Goal: Obtain resource: Obtain resource

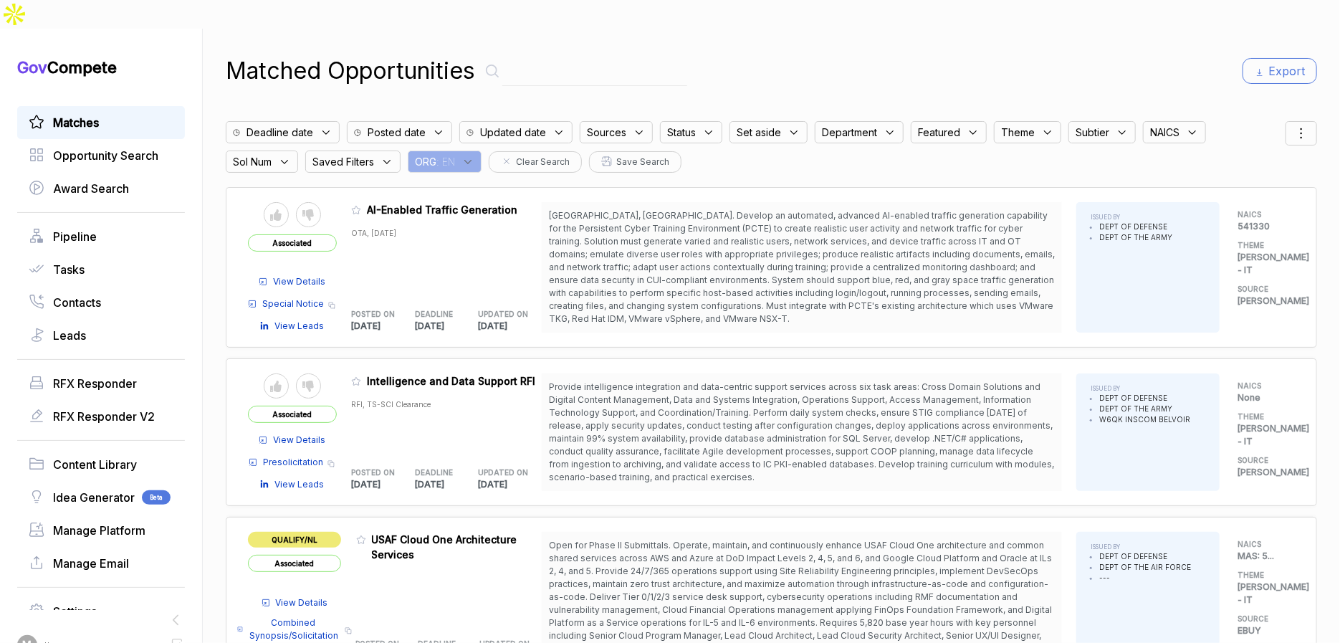
click at [482, 150] on div "ORG : EN" at bounding box center [445, 161] width 74 height 22
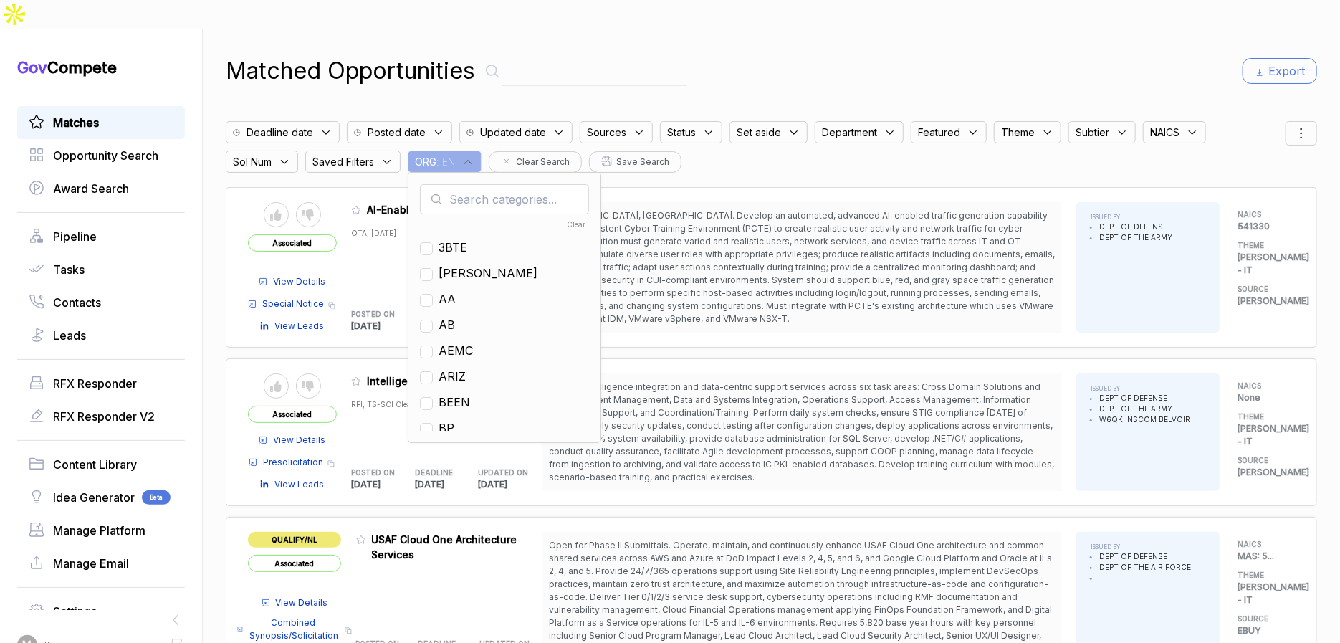
click at [478, 184] on input "text" at bounding box center [504, 199] width 169 height 30
type input "mh"
drag, startPoint x: 461, startPoint y: 223, endPoint x: 481, endPoint y: 195, distance: 34.0
click at [459, 239] on span "MH" at bounding box center [449, 247] width 20 height 17
checkbox input "true"
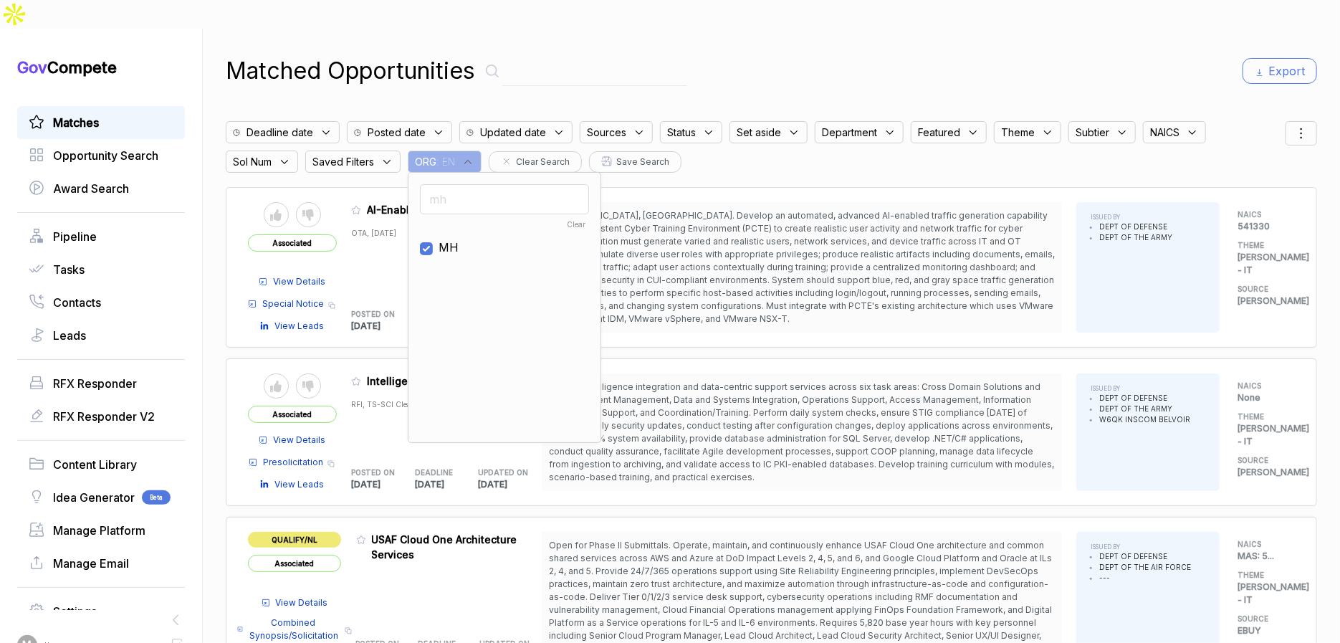
drag, startPoint x: 855, startPoint y: 32, endPoint x: 1161, endPoint y: 42, distance: 306.2
click at [896, 54] on div "Matched Opportunities Export" at bounding box center [771, 71] width 1091 height 34
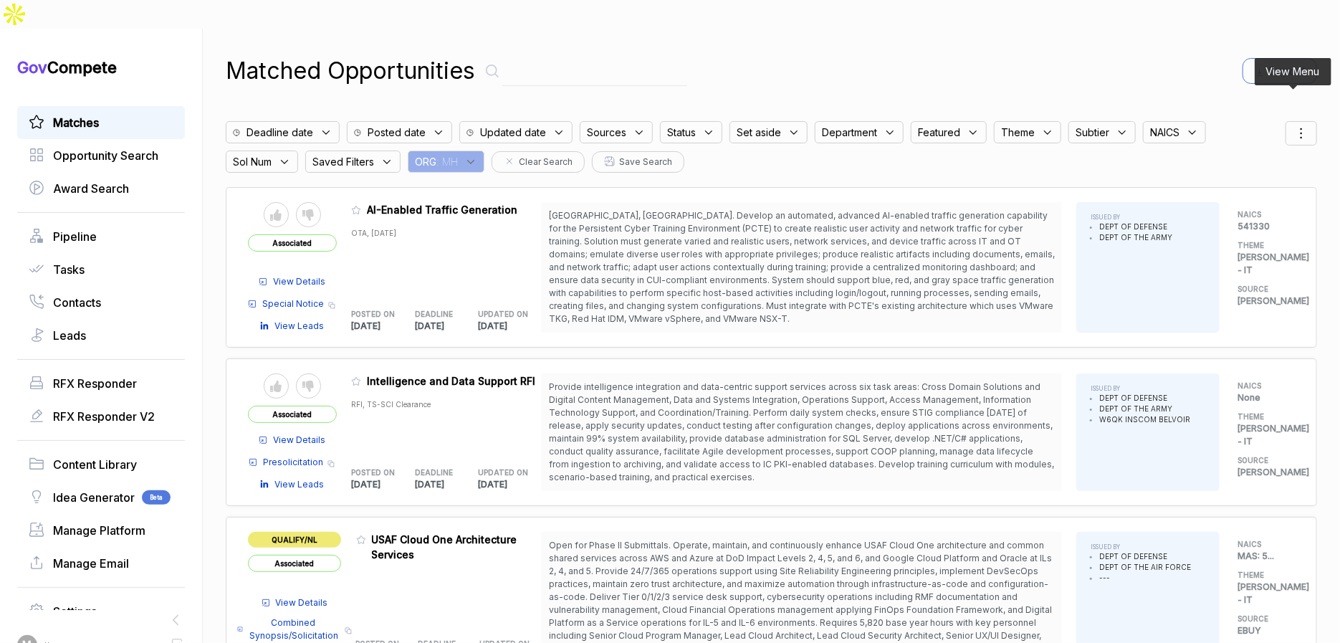
drag, startPoint x: 1291, startPoint y: 100, endPoint x: 1293, endPoint y: 115, distance: 15.2
click at [1293, 125] on icon at bounding box center [1301, 133] width 17 height 17
click at [1230, 204] on div at bounding box center [1233, 208] width 21 height 9
checkbox input "true"
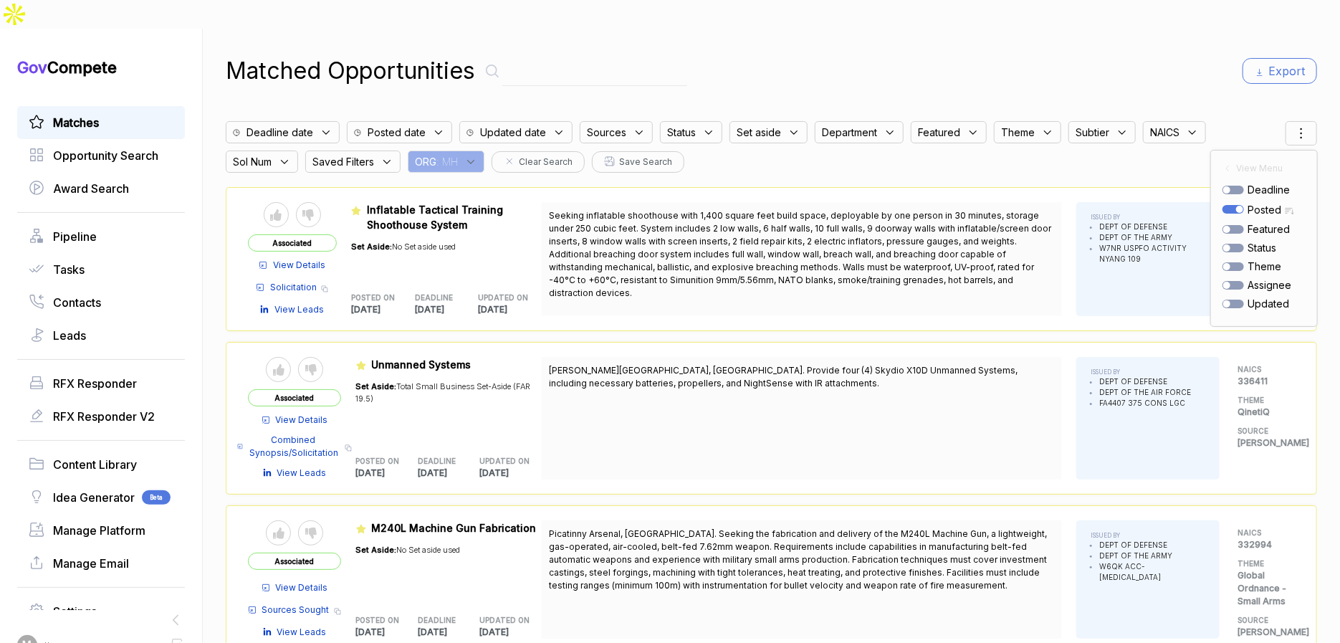
click at [1157, 54] on div "Matched Opportunities Export" at bounding box center [771, 71] width 1091 height 34
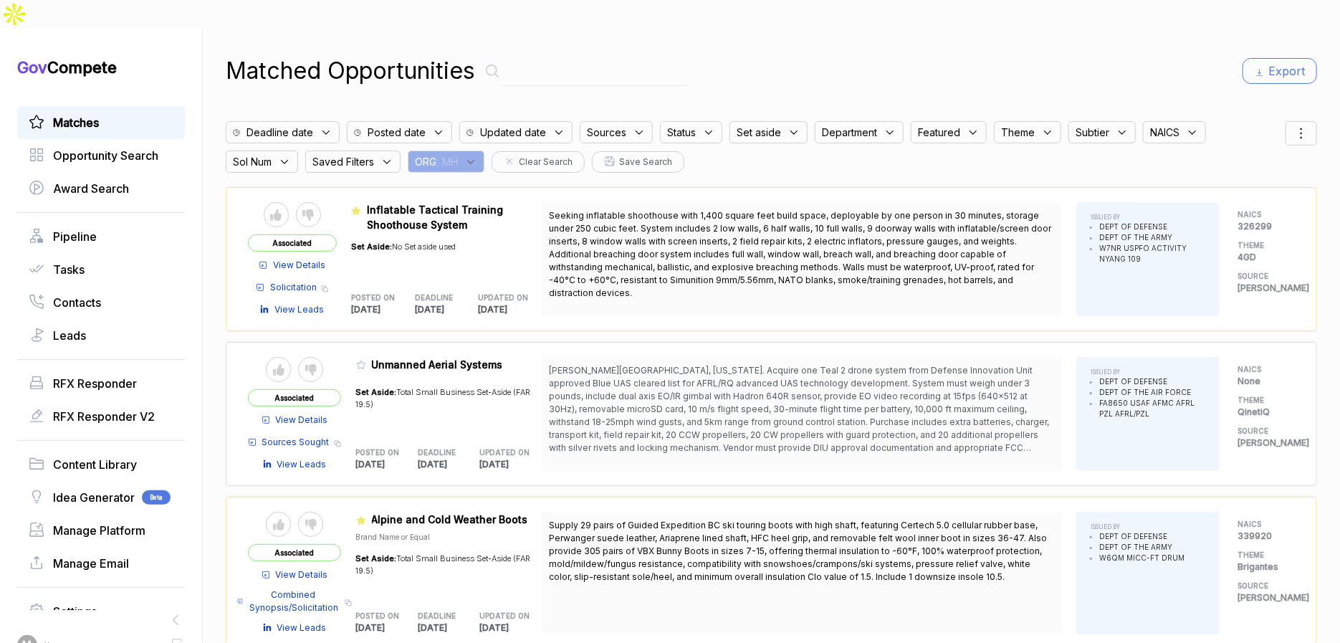
click at [469, 150] on div "ORG : MH" at bounding box center [446, 161] width 77 height 22
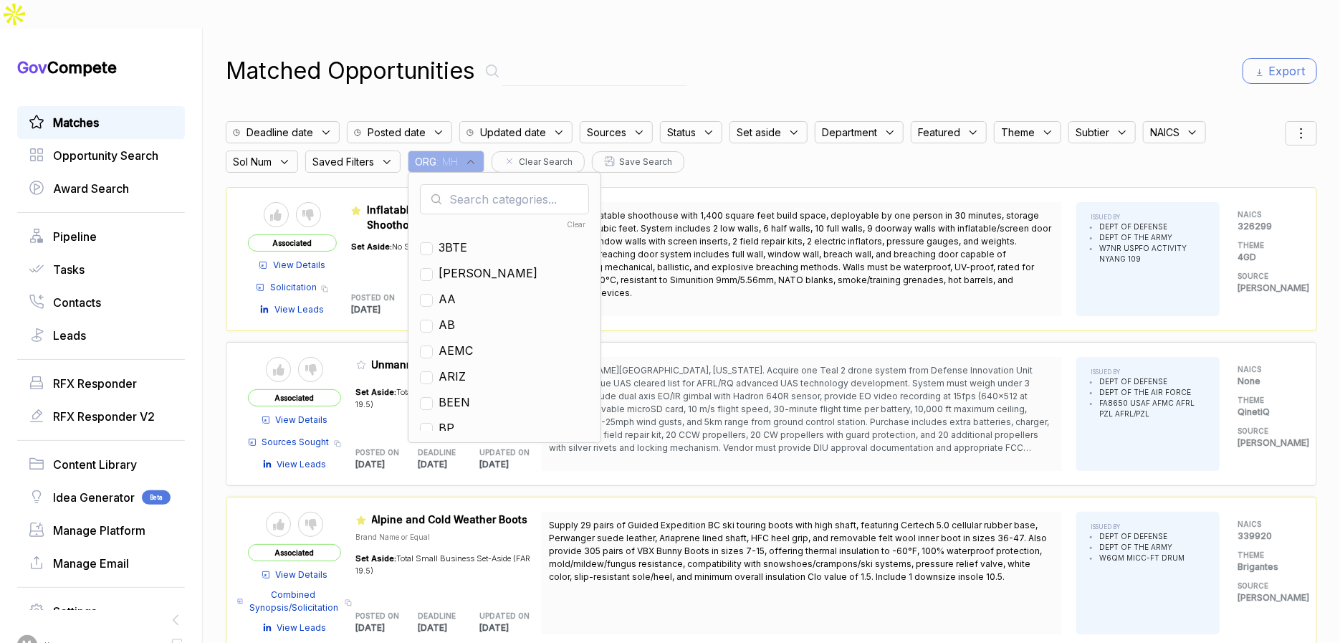
click at [480, 184] on input "text" at bounding box center [504, 199] width 169 height 30
drag, startPoint x: 454, startPoint y: 288, endPoint x: 474, endPoint y: 264, distance: 31.6
click at [454, 316] on span "EN" at bounding box center [447, 324] width 16 height 17
checkbox input "true"
click at [692, 29] on div "Matched Opportunities Export Deadline date Posted date Updated date Sources Sta…" at bounding box center [771, 350] width 1091 height 643
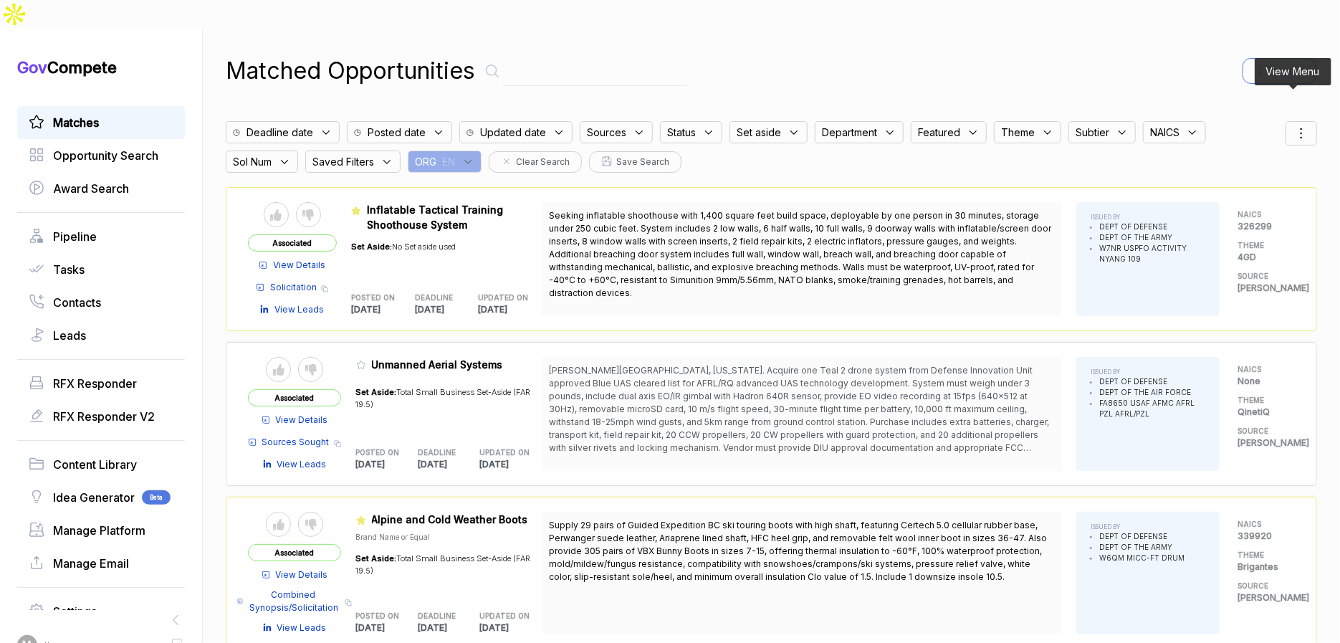
click at [1293, 125] on icon at bounding box center [1301, 133] width 17 height 17
click at [1226, 204] on div at bounding box center [1233, 208] width 21 height 9
checkbox input "true"
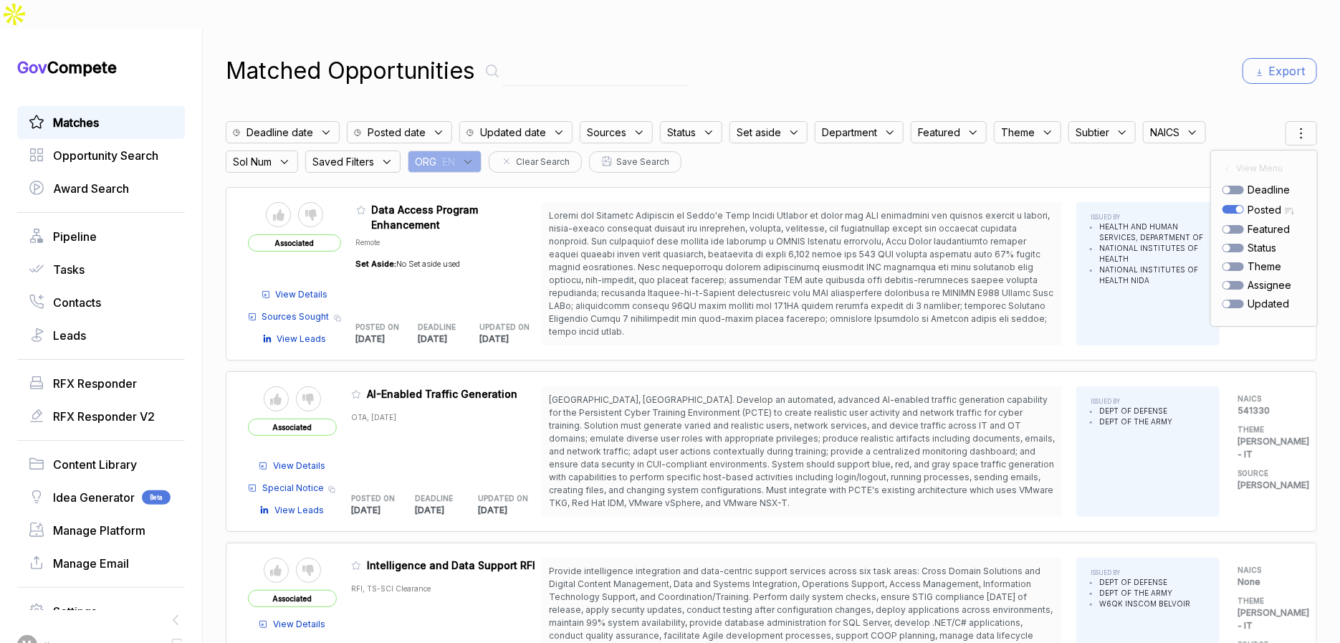
drag, startPoint x: 627, startPoint y: 226, endPoint x: 382, endPoint y: 188, distance: 248.1
click at [624, 226] on span at bounding box center [801, 273] width 504 height 127
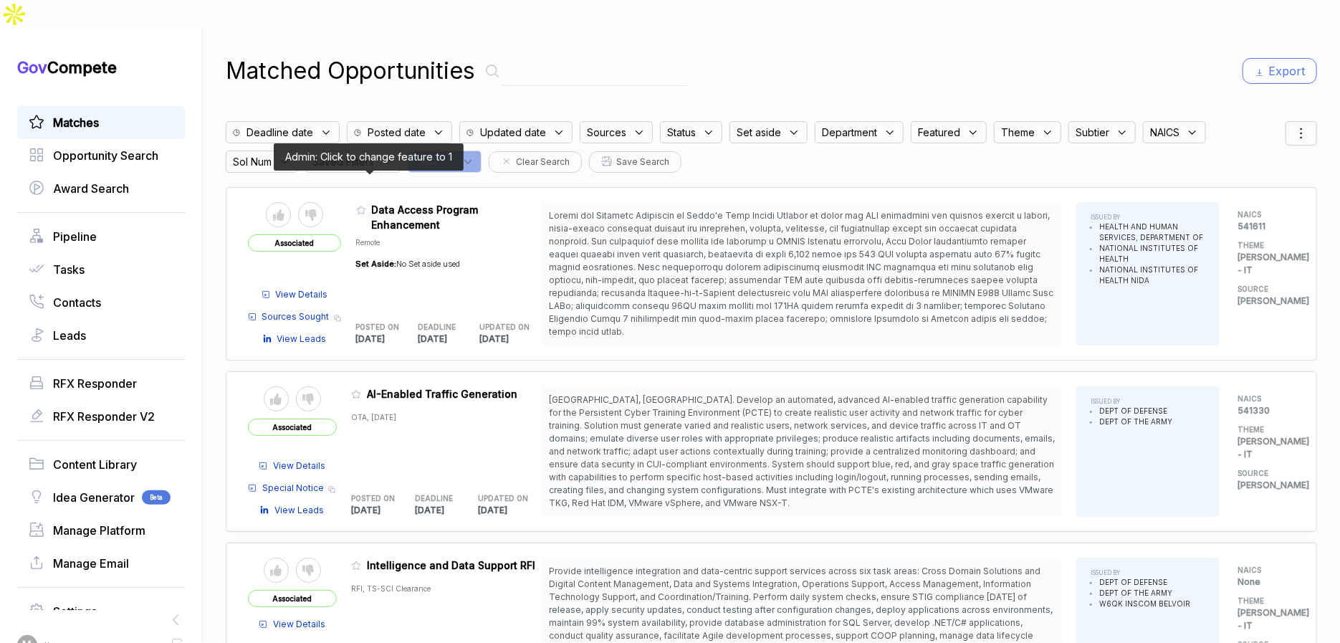
drag, startPoint x: 368, startPoint y: 182, endPoint x: 378, endPoint y: 191, distance: 13.2
click at [366, 205] on icon at bounding box center [361, 210] width 10 height 10
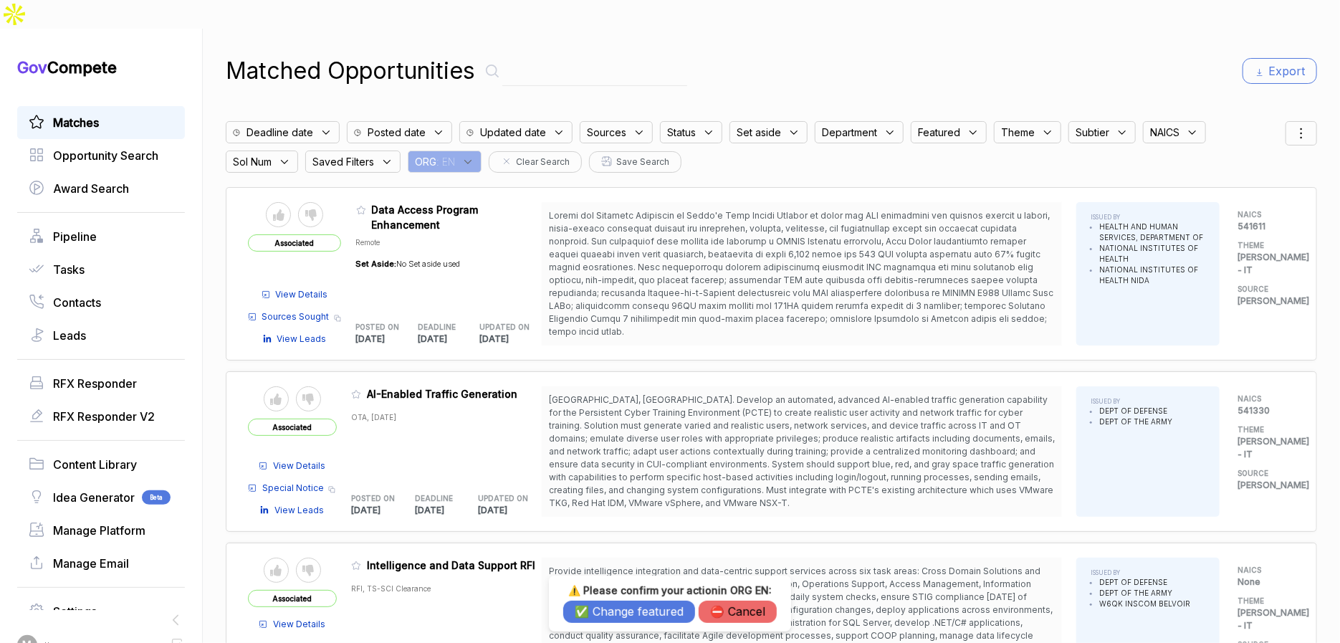
drag, startPoint x: 671, startPoint y: 619, endPoint x: 670, endPoint y: 604, distance: 15.1
click at [670, 618] on button "✅ Change featured" at bounding box center [629, 612] width 132 height 22
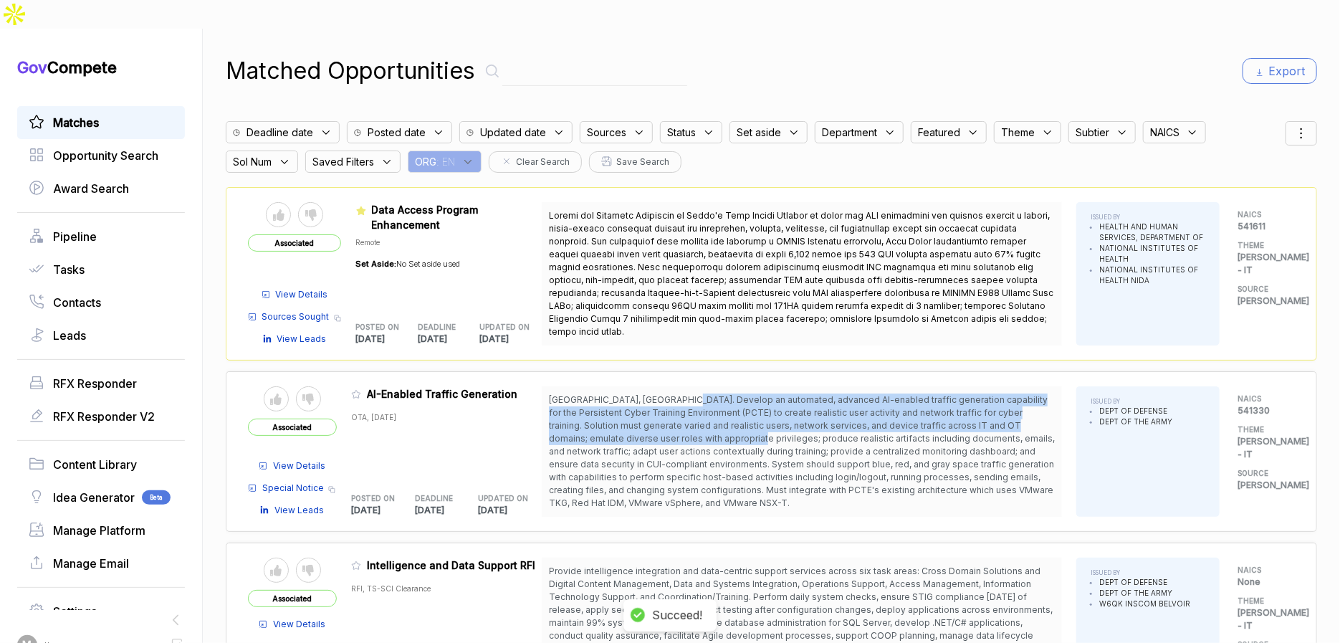
drag, startPoint x: 687, startPoint y: 364, endPoint x: 697, endPoint y: 406, distance: 43.5
click at [697, 406] on span "[GEOGRAPHIC_DATA], [GEOGRAPHIC_DATA]. Develop an automated, advanced AI-enabled…" at bounding box center [802, 451] width 506 height 114
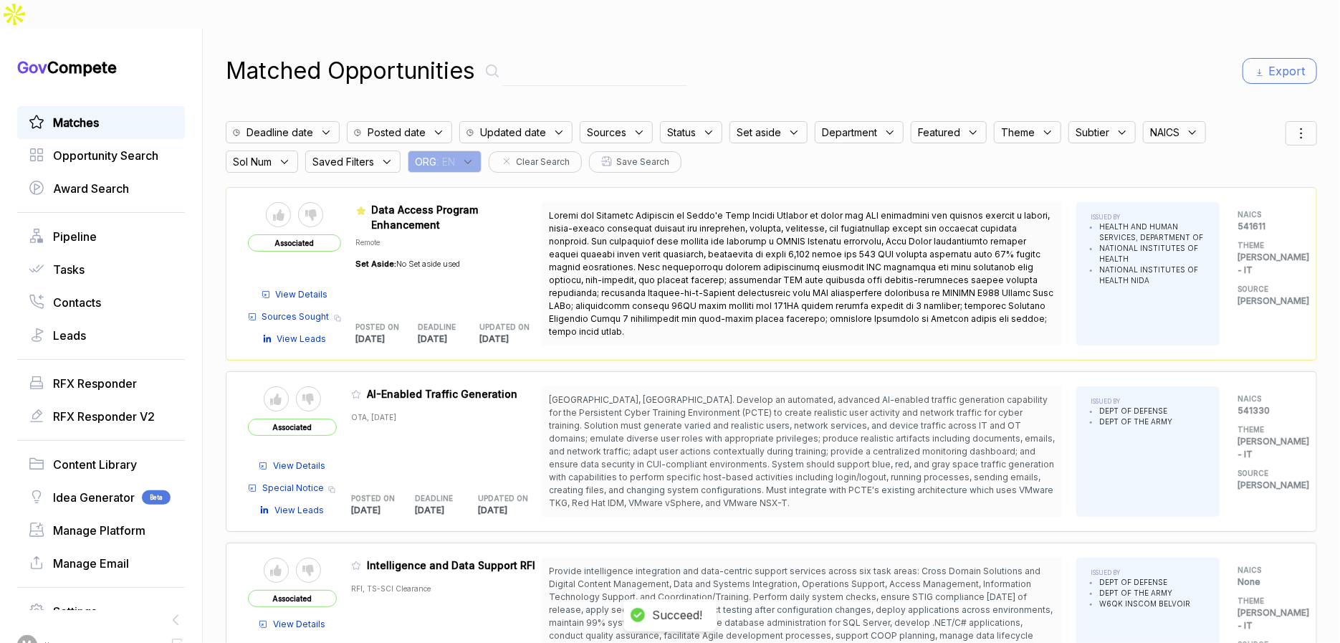
click at [699, 416] on span "[GEOGRAPHIC_DATA], [GEOGRAPHIC_DATA]. Develop an automated, advanced AI-enabled…" at bounding box center [802, 451] width 506 height 114
click at [361, 389] on icon at bounding box center [356, 394] width 10 height 10
click at [593, 608] on button "✅ Change featured" at bounding box center [629, 612] width 132 height 22
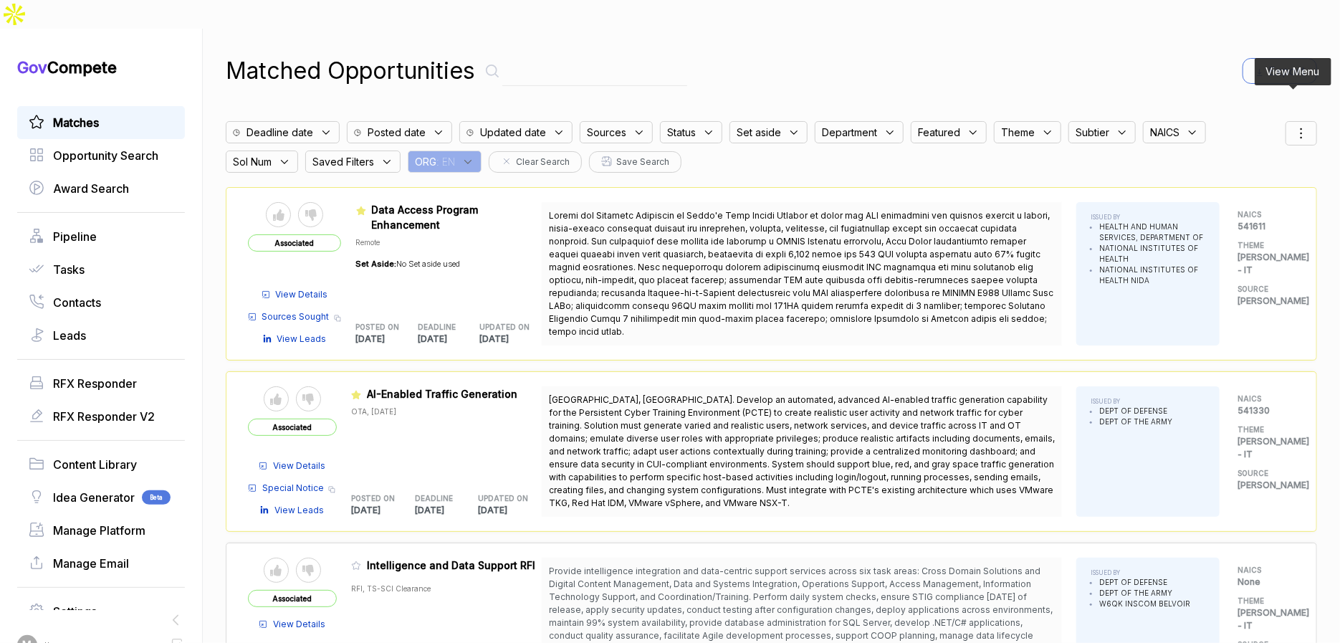
click at [1293, 125] on icon at bounding box center [1301, 133] width 17 height 17
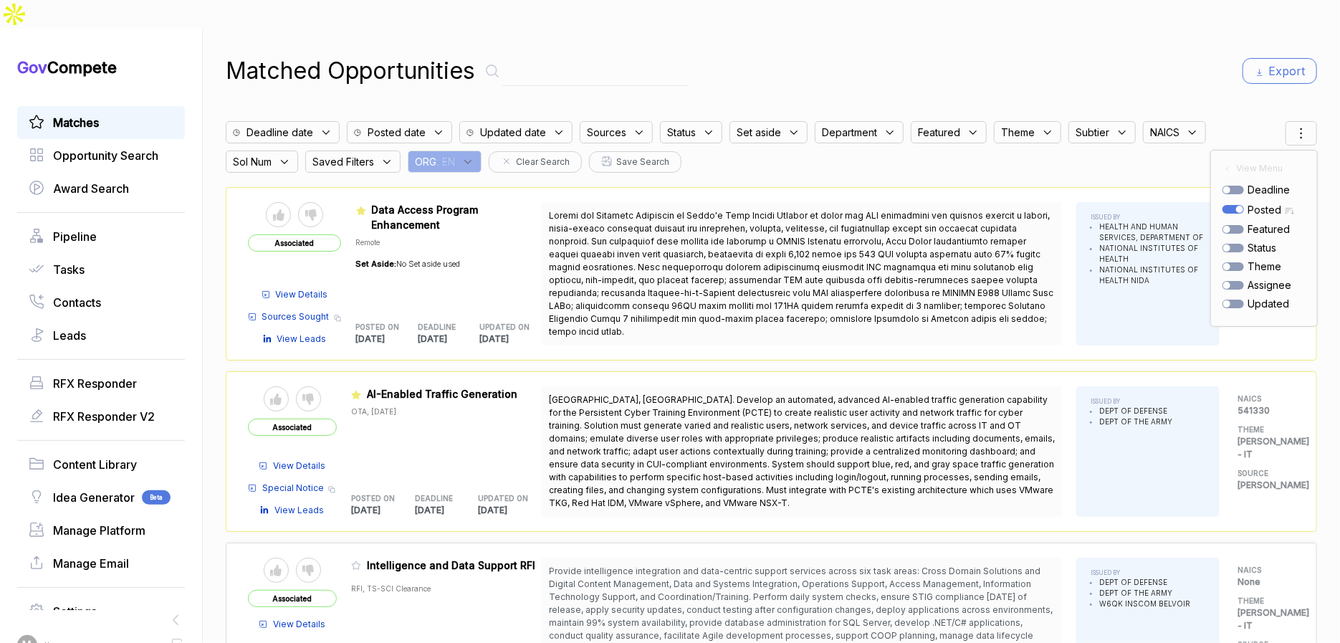
click at [1170, 54] on div "Matched Opportunities Export" at bounding box center [771, 71] width 1091 height 34
